Goal: Check status: Check status

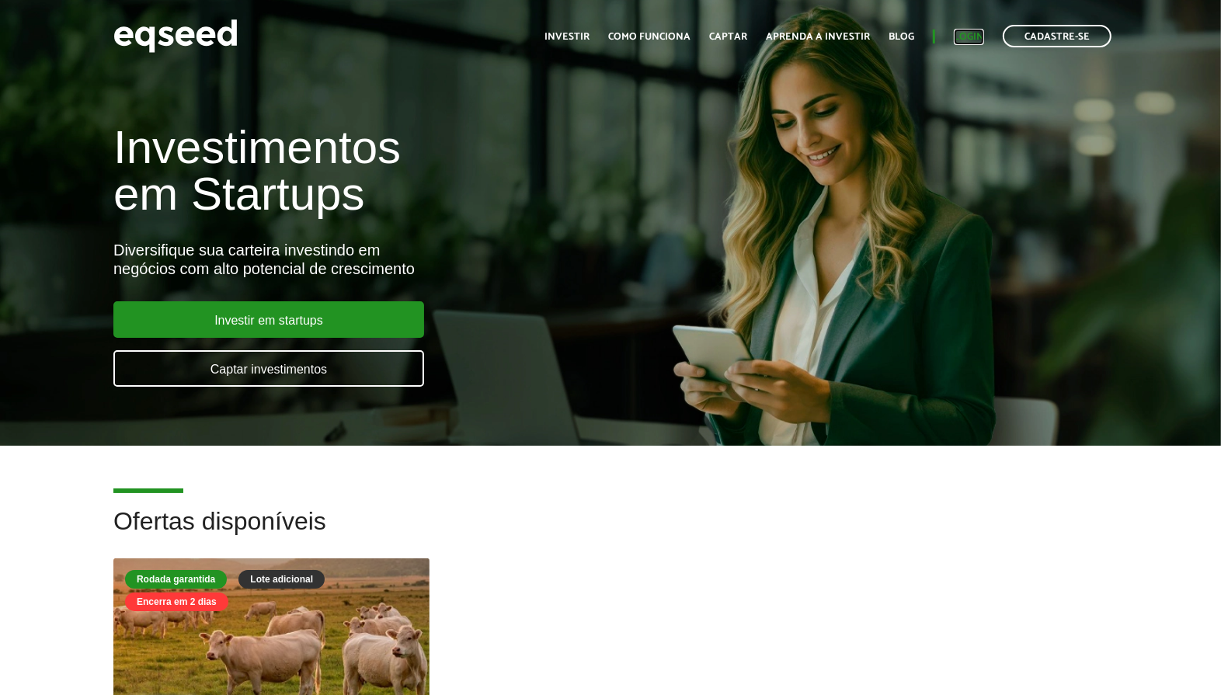
click at [960, 36] on link "Login" at bounding box center [969, 37] width 30 height 10
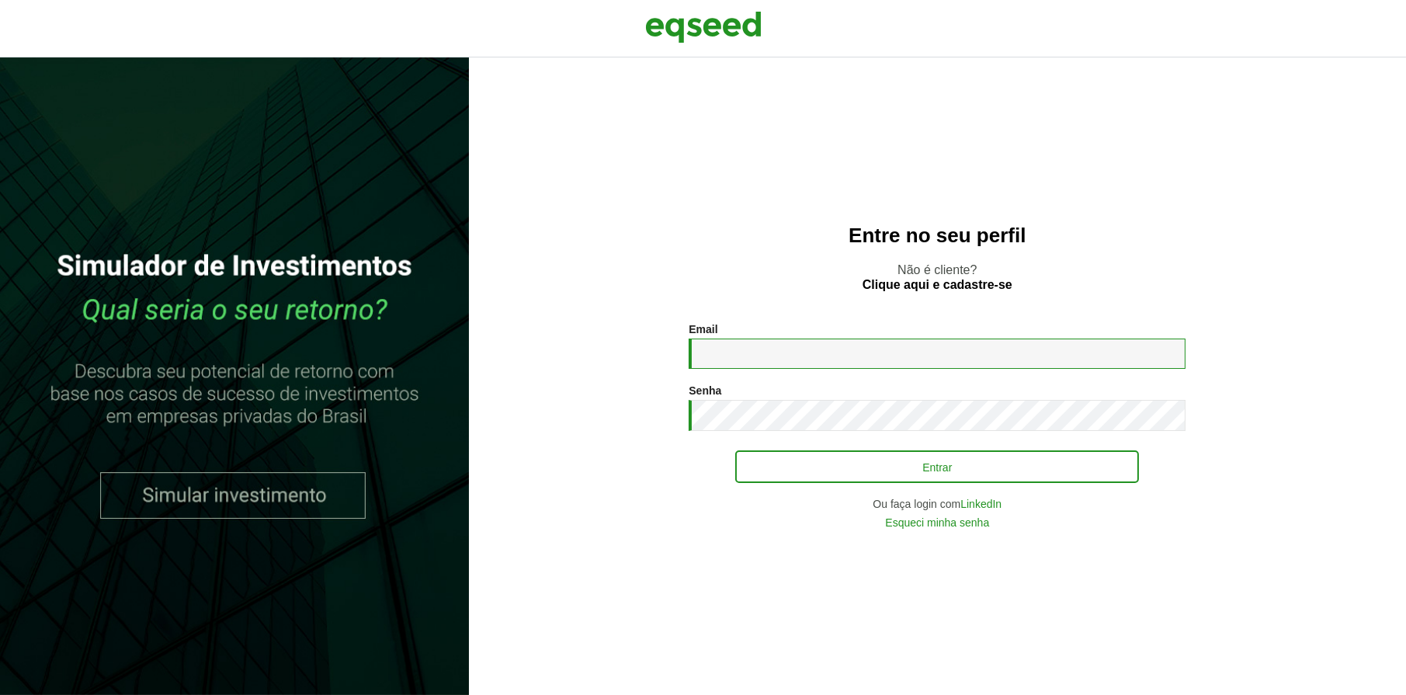
type input "**********"
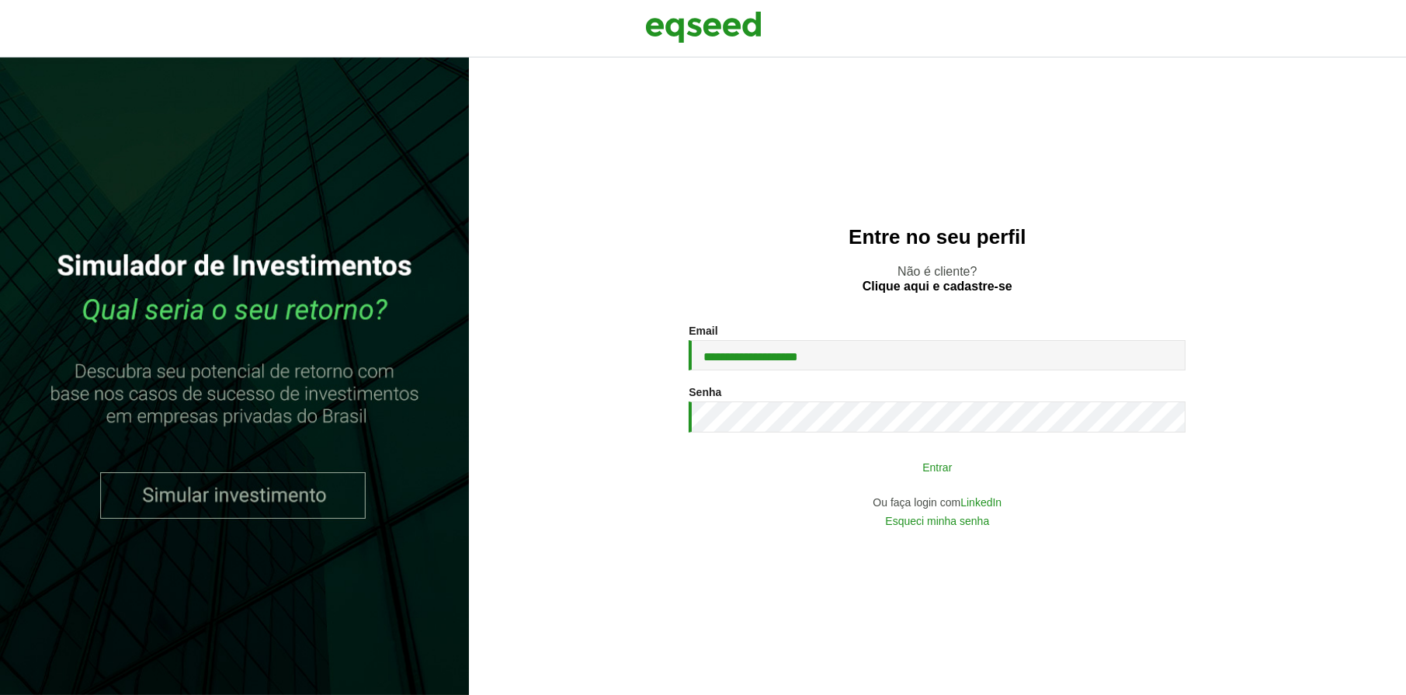
click at [748, 475] on button "Entrar" at bounding box center [937, 467] width 404 height 30
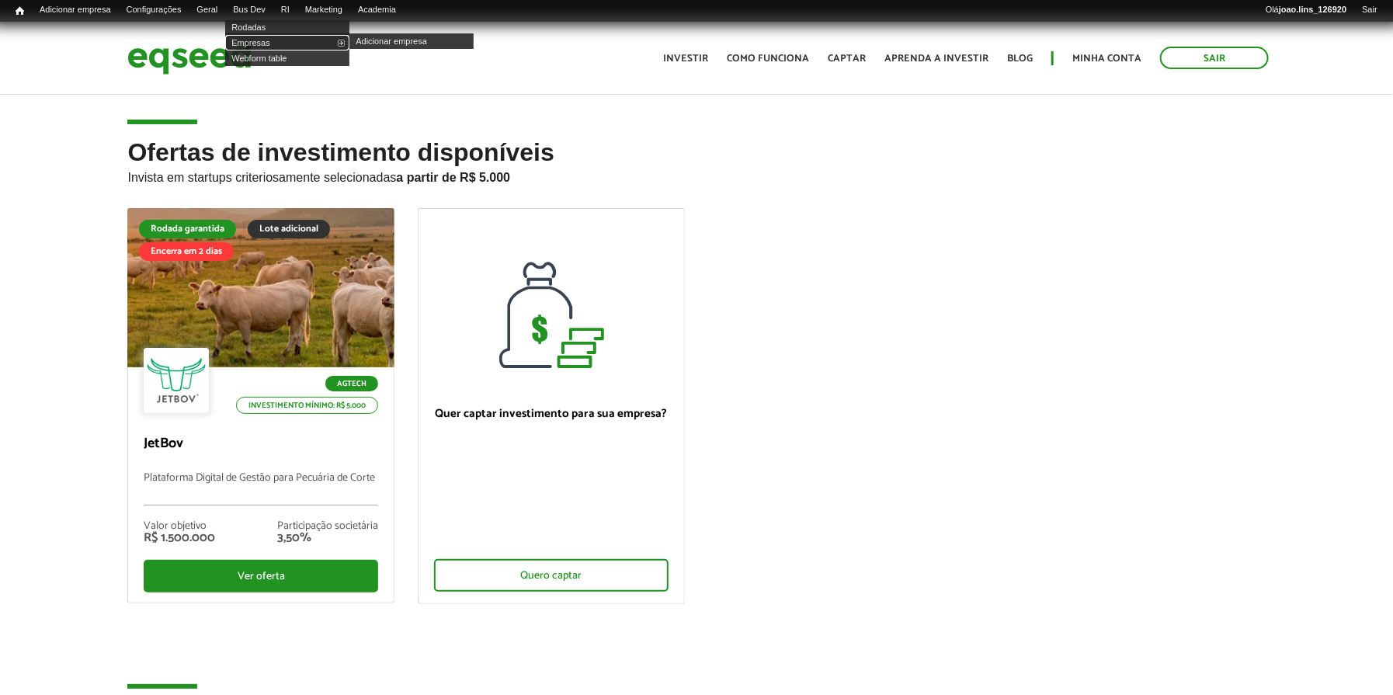
click at [268, 41] on link "Empresas" at bounding box center [287, 43] width 124 height 16
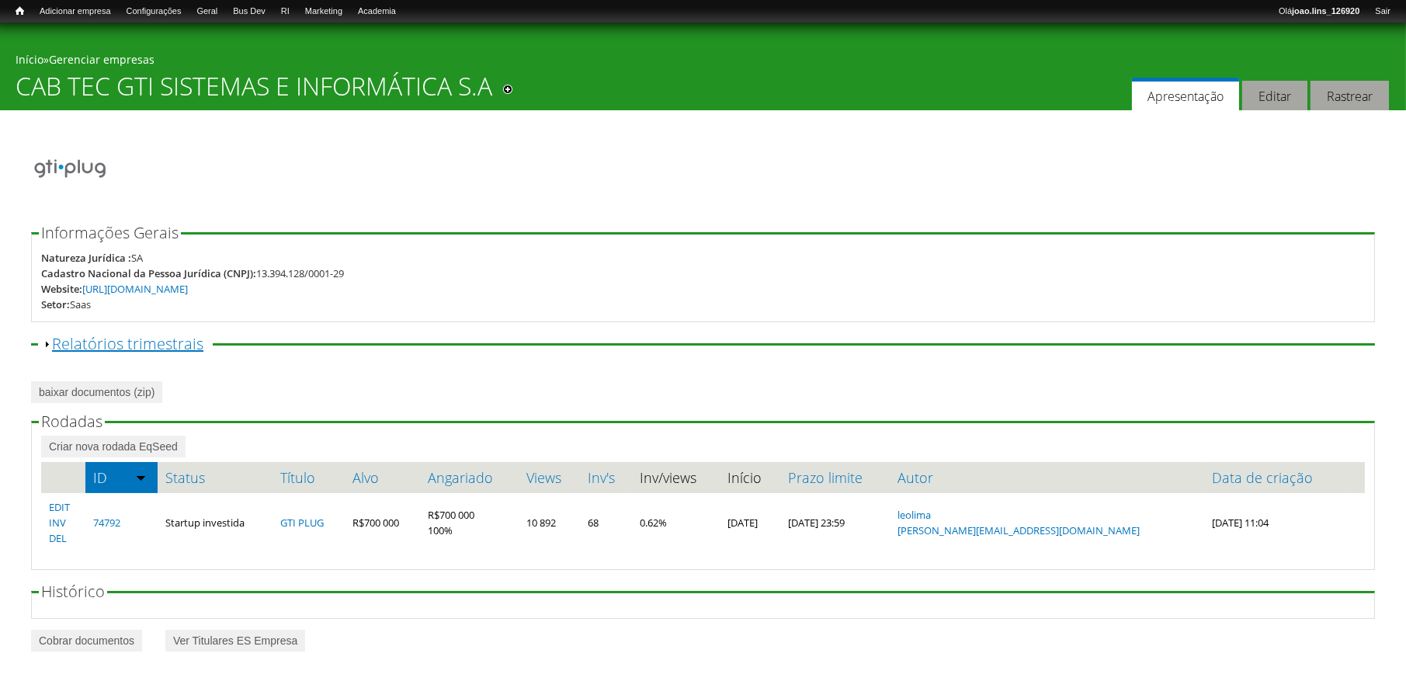
click at [158, 343] on link "Exibir Relatórios trimestrais" at bounding box center [127, 343] width 151 height 21
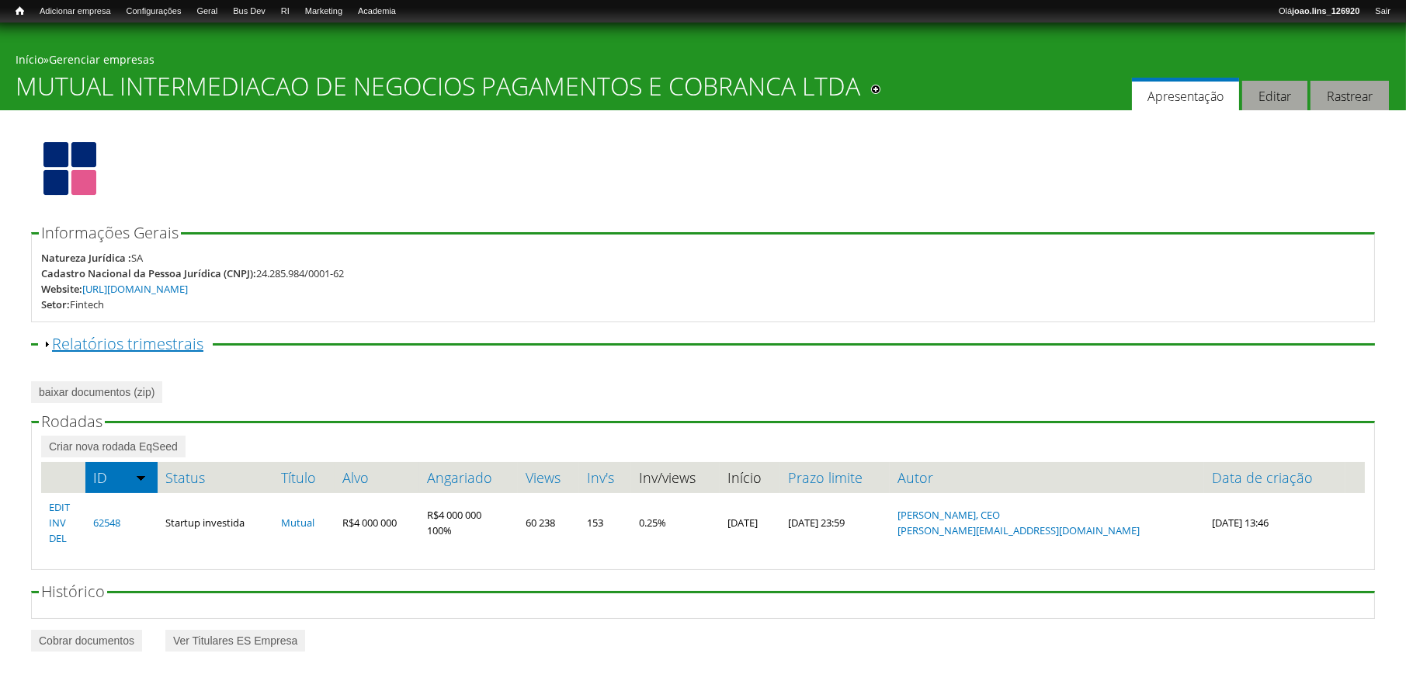
click at [141, 335] on link "Exibir Relatórios trimestrais" at bounding box center [127, 343] width 151 height 21
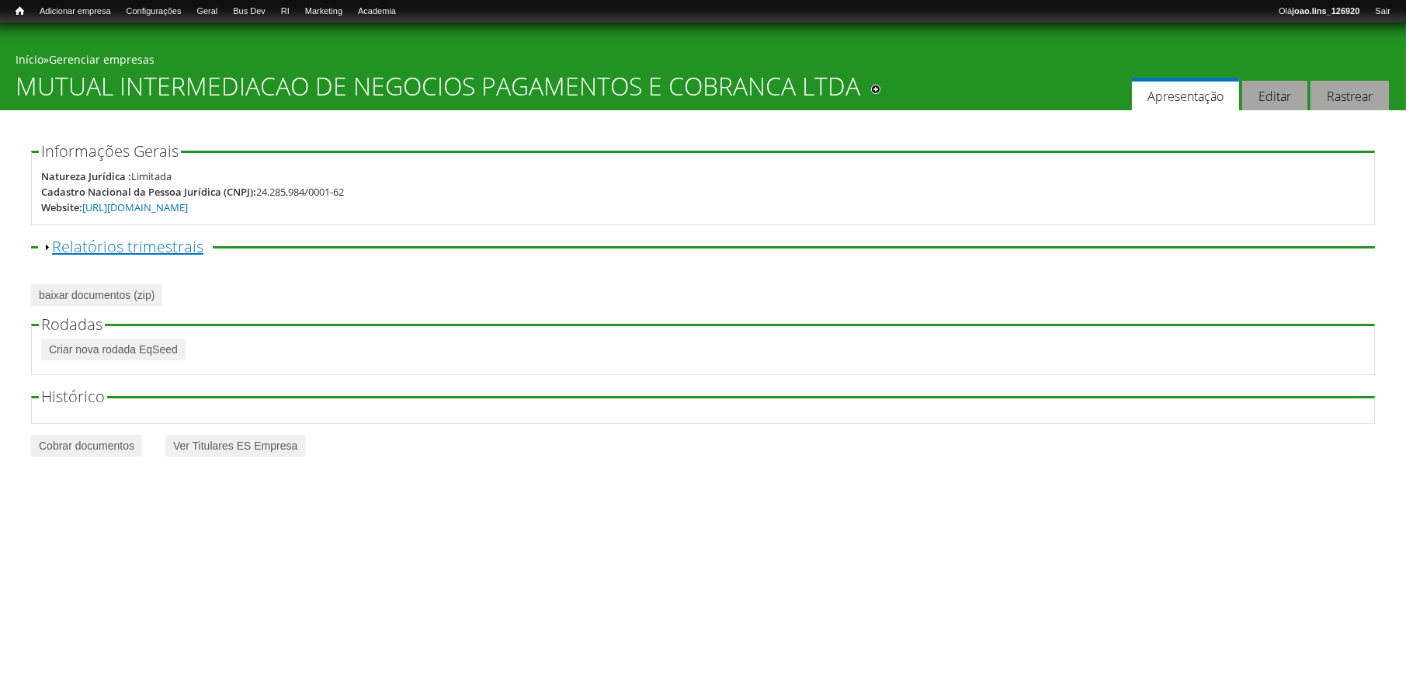
click at [79, 251] on link "Exibir Relatórios trimestrais" at bounding box center [127, 246] width 151 height 21
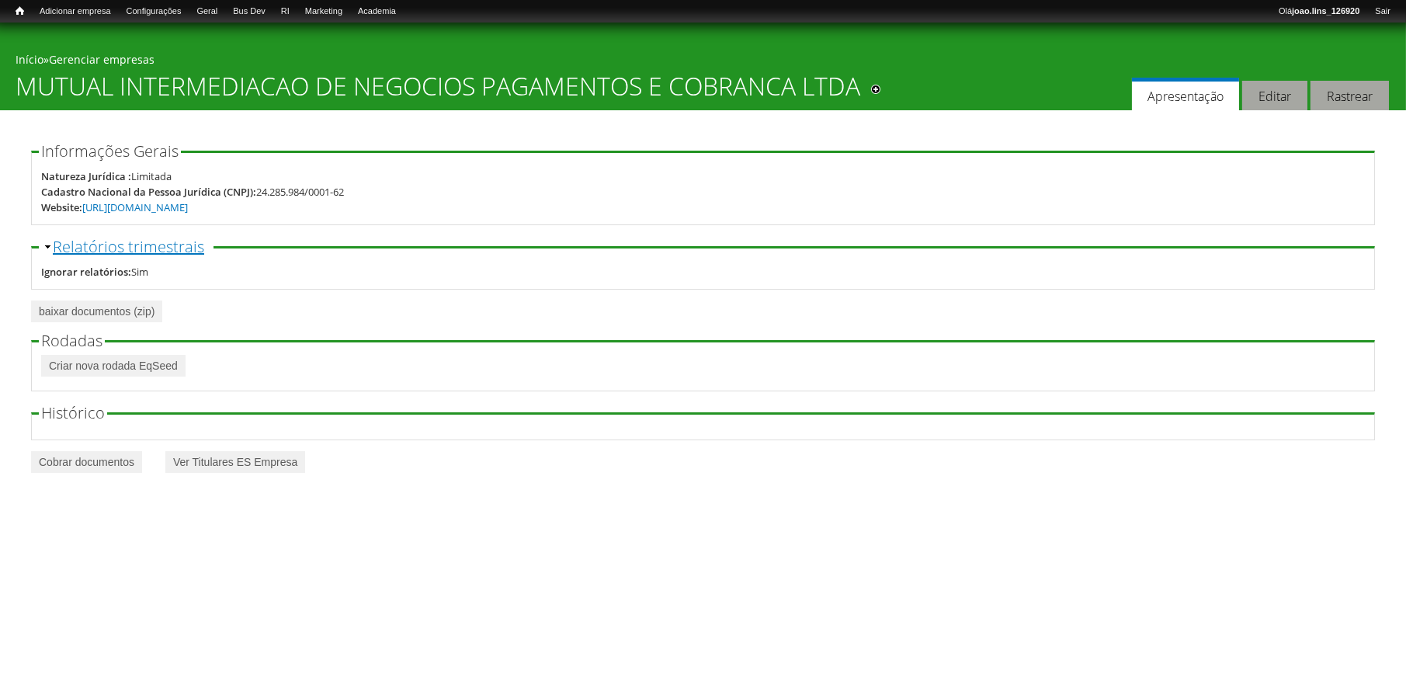
click at [64, 248] on link "Ocultar Relatórios trimestrais" at bounding box center [128, 246] width 151 height 21
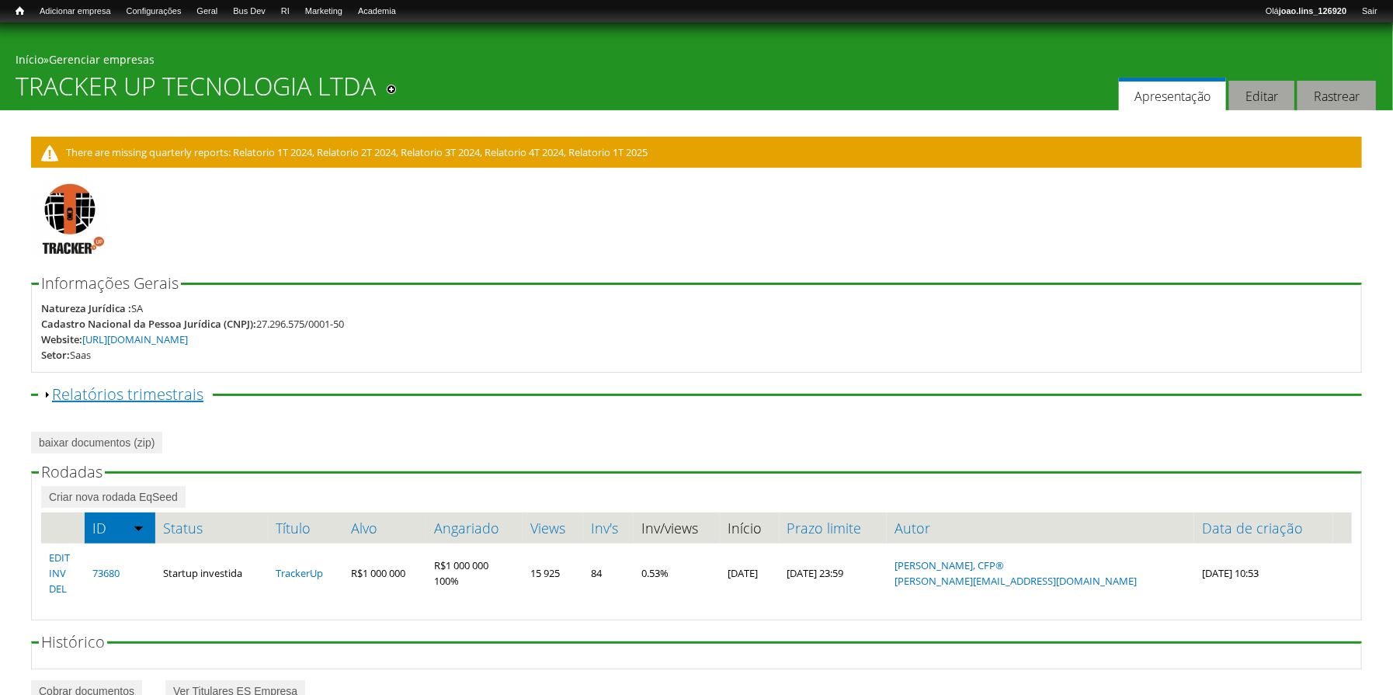
click at [148, 397] on link "Exibir Relatórios trimestrais" at bounding box center [127, 394] width 151 height 21
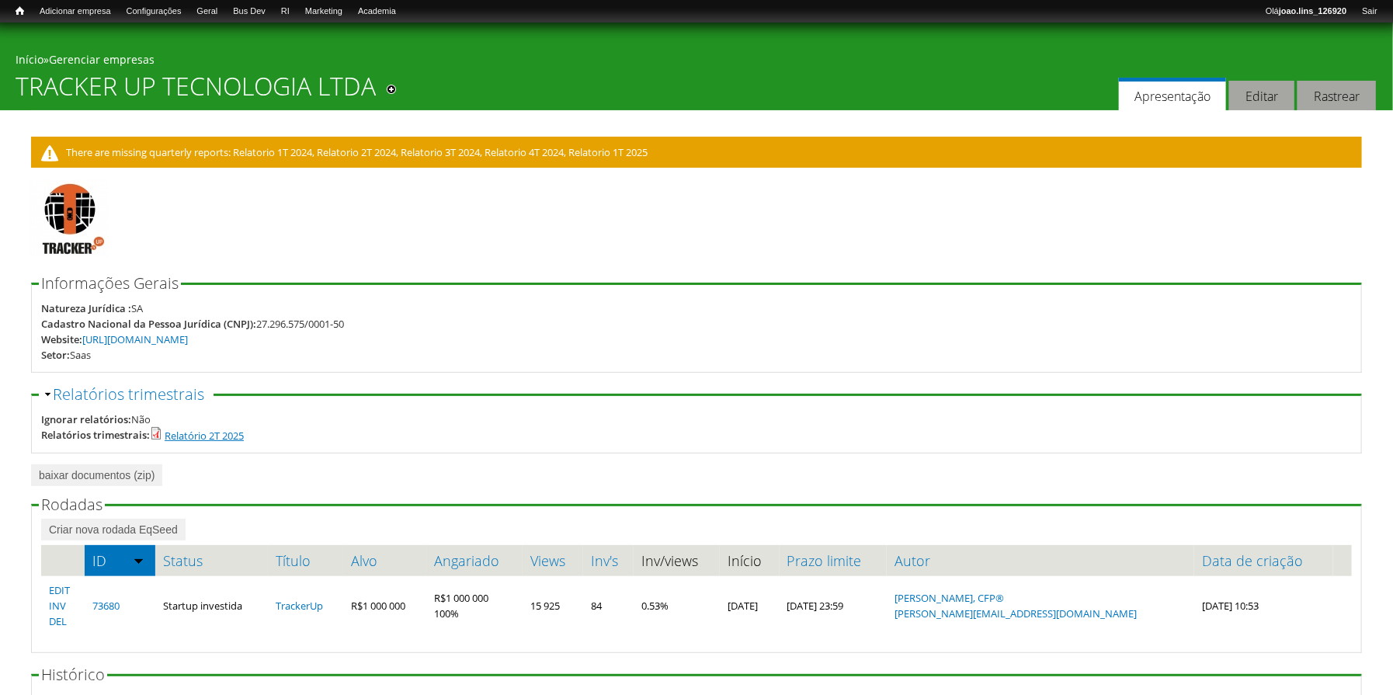
click at [208, 437] on link "Relatório 2T 2025" at bounding box center [204, 436] width 79 height 14
